Goal: Information Seeking & Learning: Learn about a topic

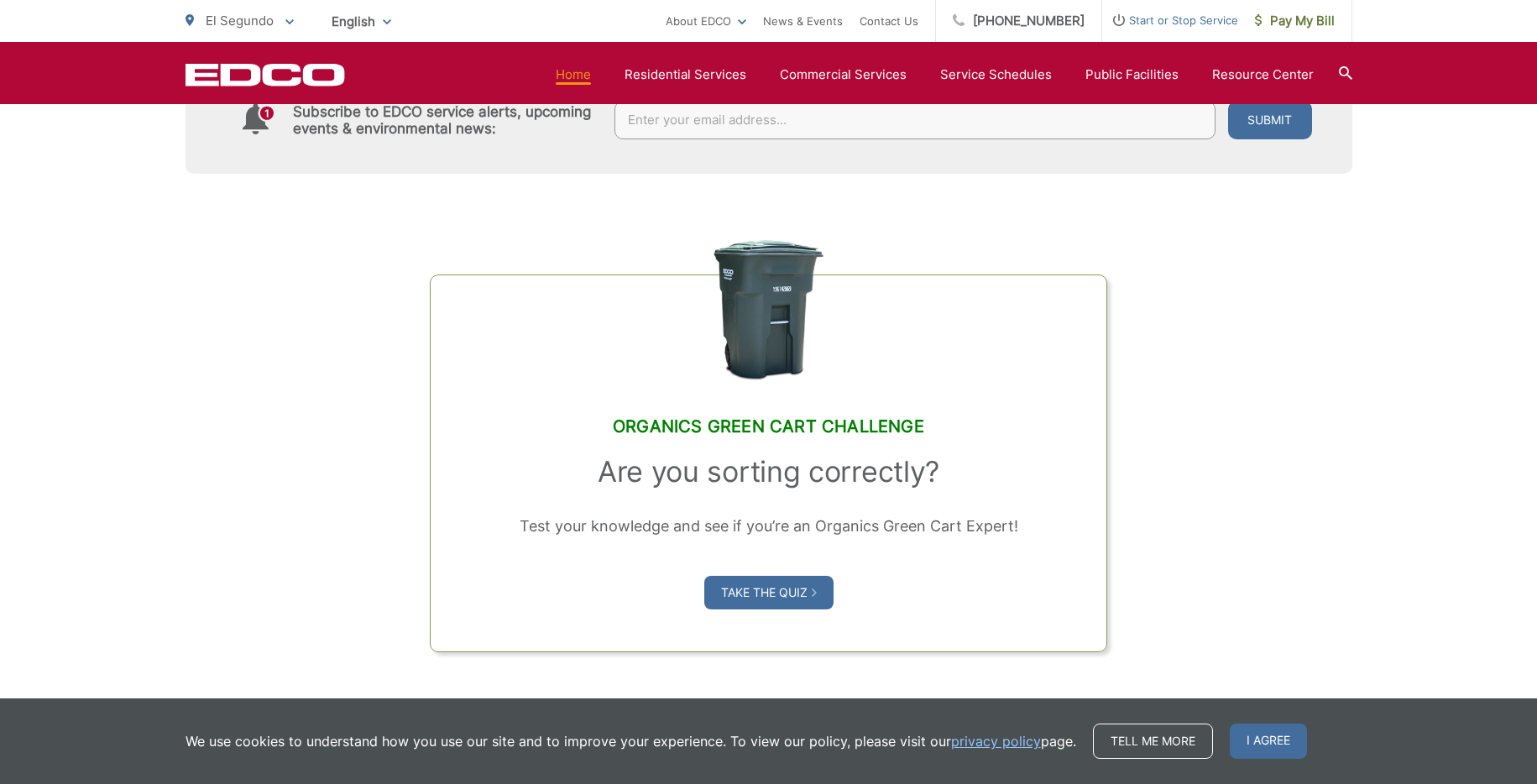
scroll to position [1592, 0]
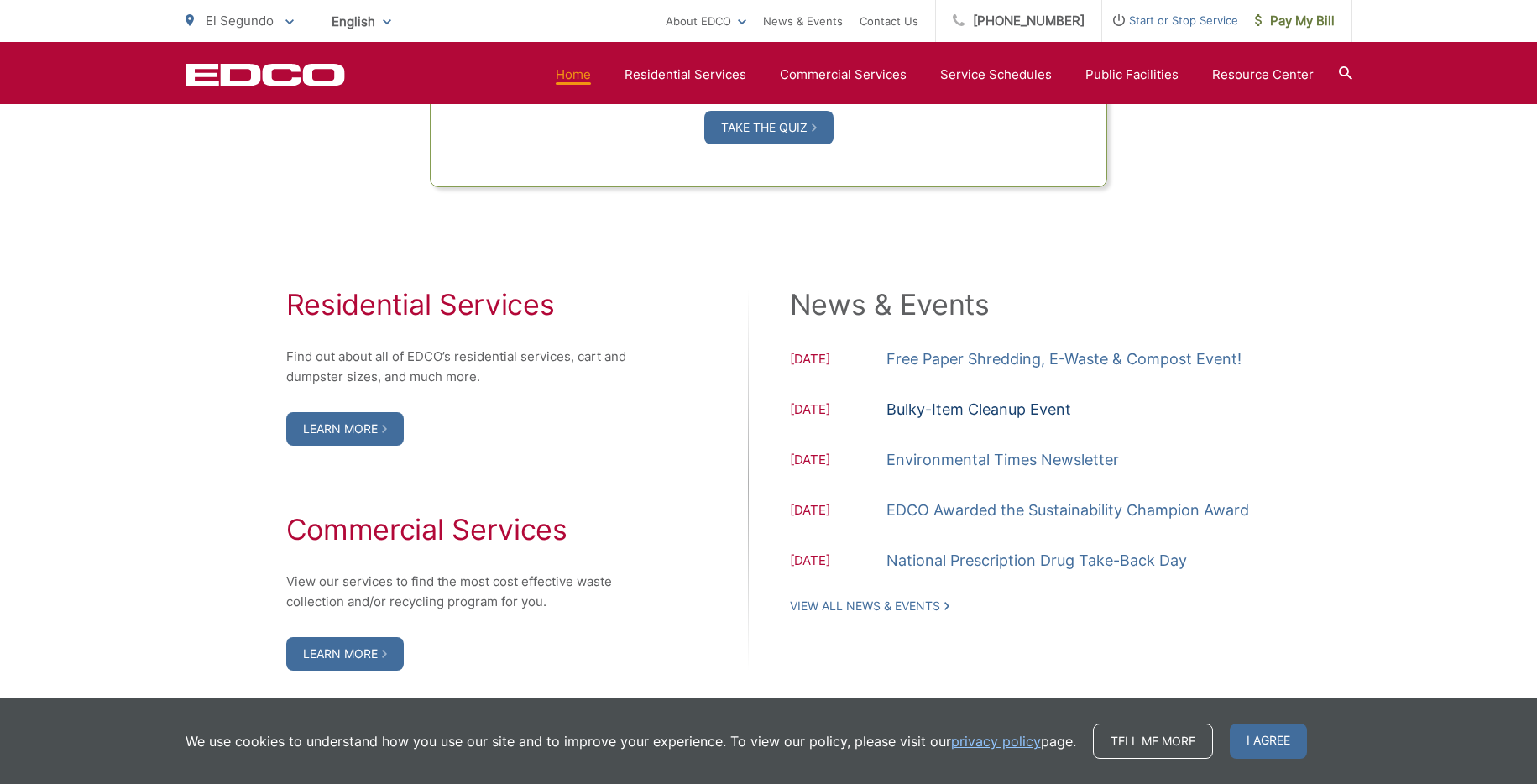
click at [1003, 409] on link "Bulky-Item Cleanup Event" at bounding box center [979, 409] width 185 height 25
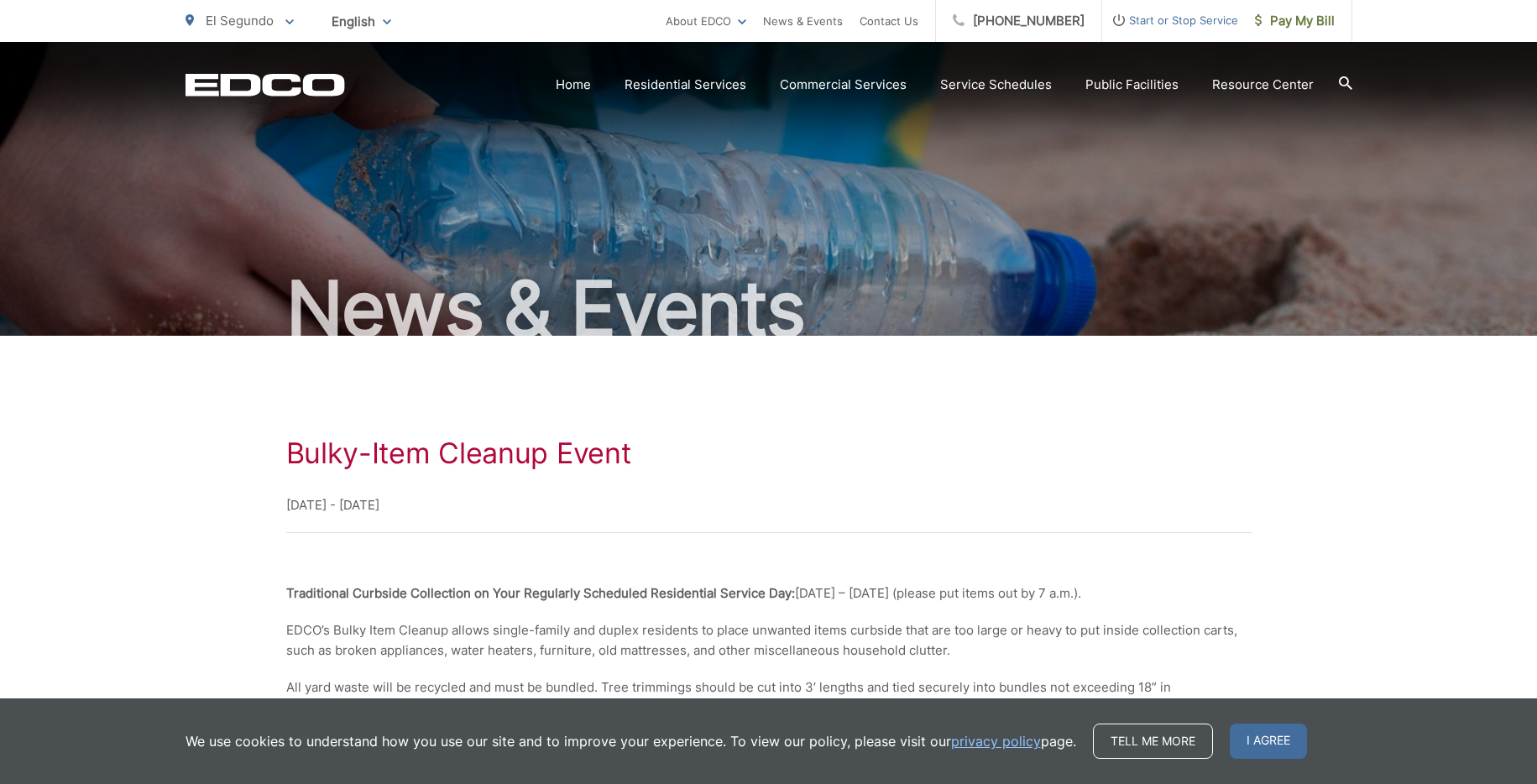
scroll to position [216, 0]
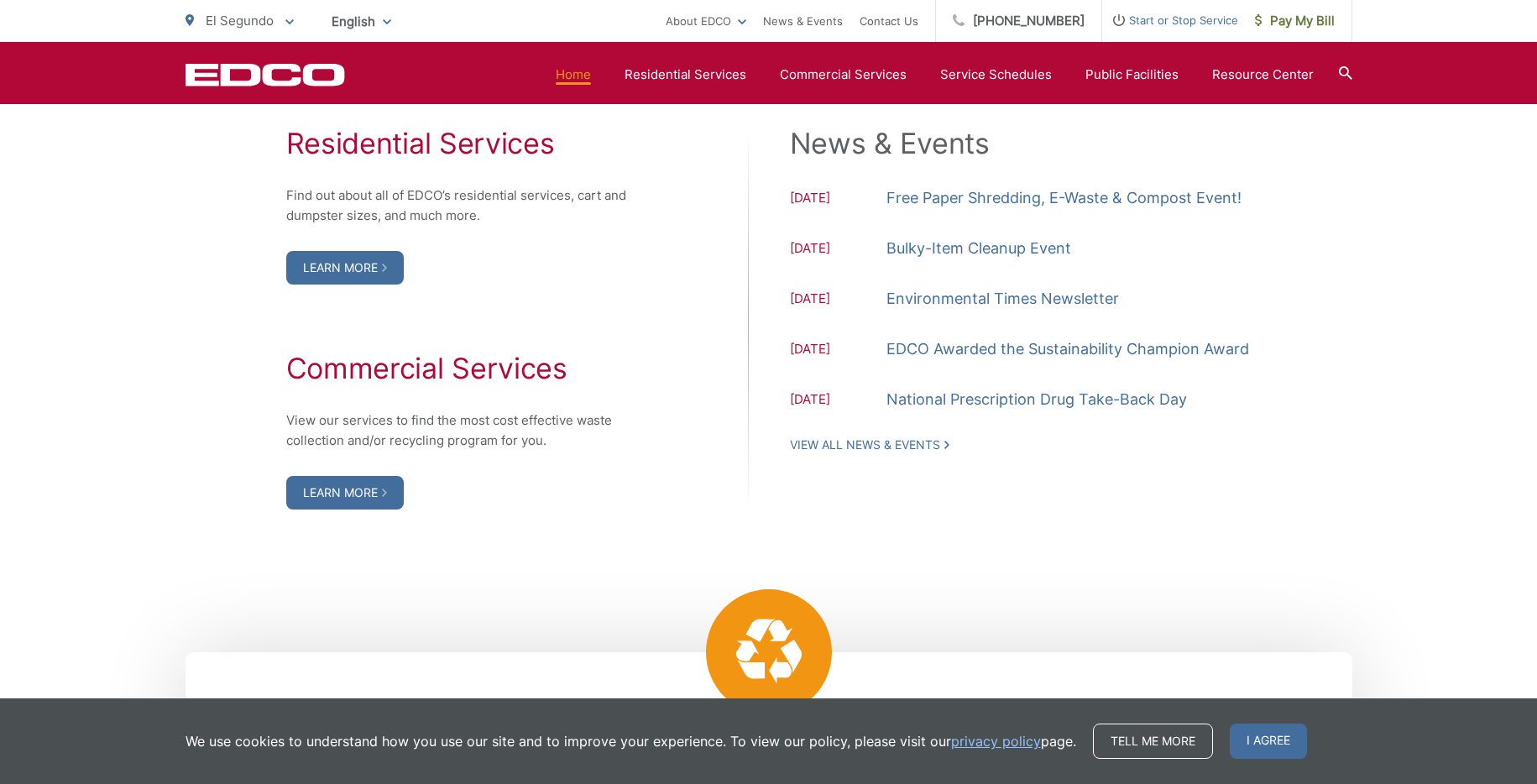
scroll to position [1640, 0]
